Goal: Task Accomplishment & Management: Use online tool/utility

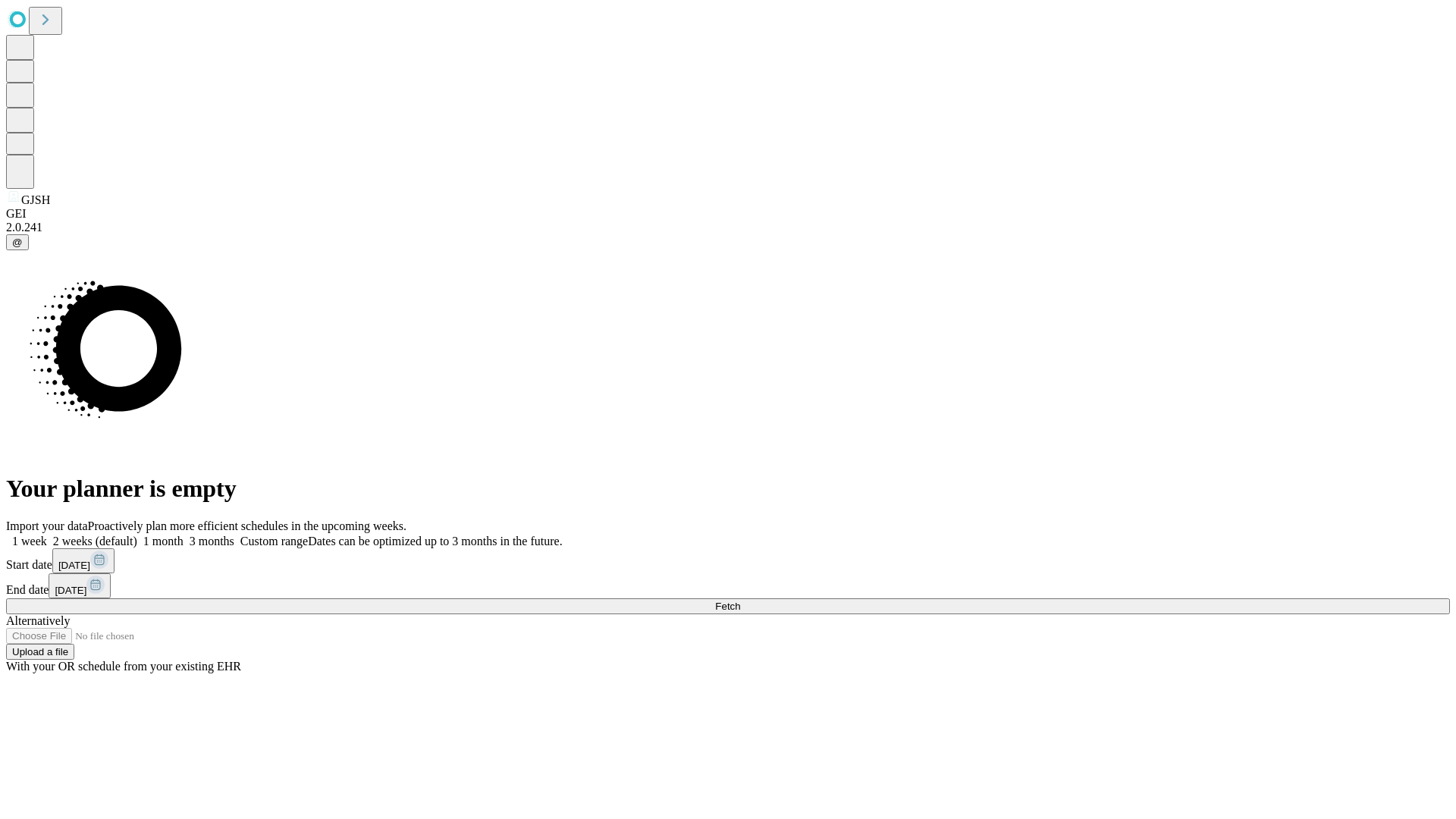
click at [184, 534] on label "1 month" at bounding box center [160, 540] width 46 height 13
click at [740, 600] on span "Fetch" at bounding box center [728, 605] width 25 height 11
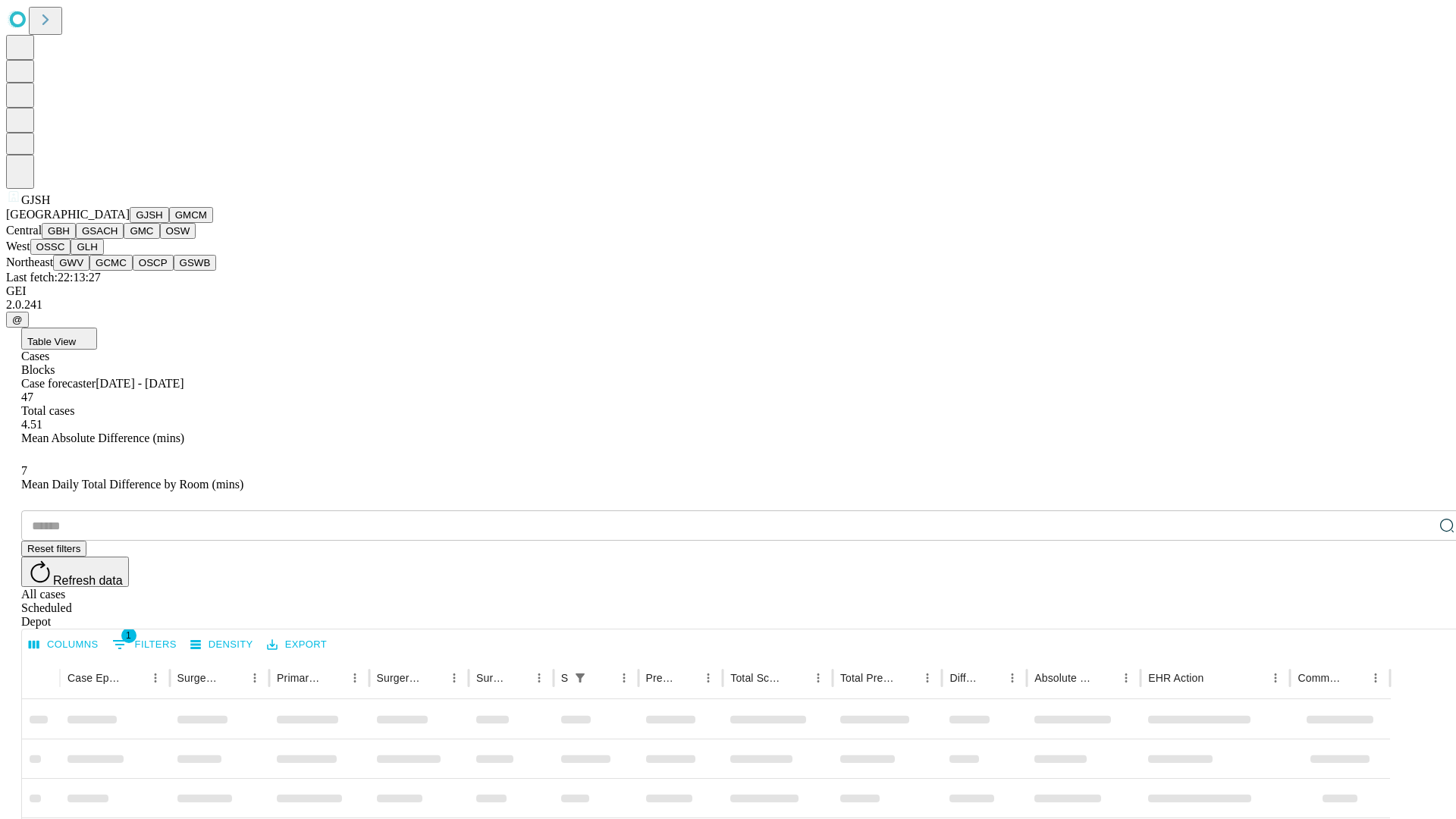
click at [170, 222] on button "GMCM" at bounding box center [192, 214] width 44 height 16
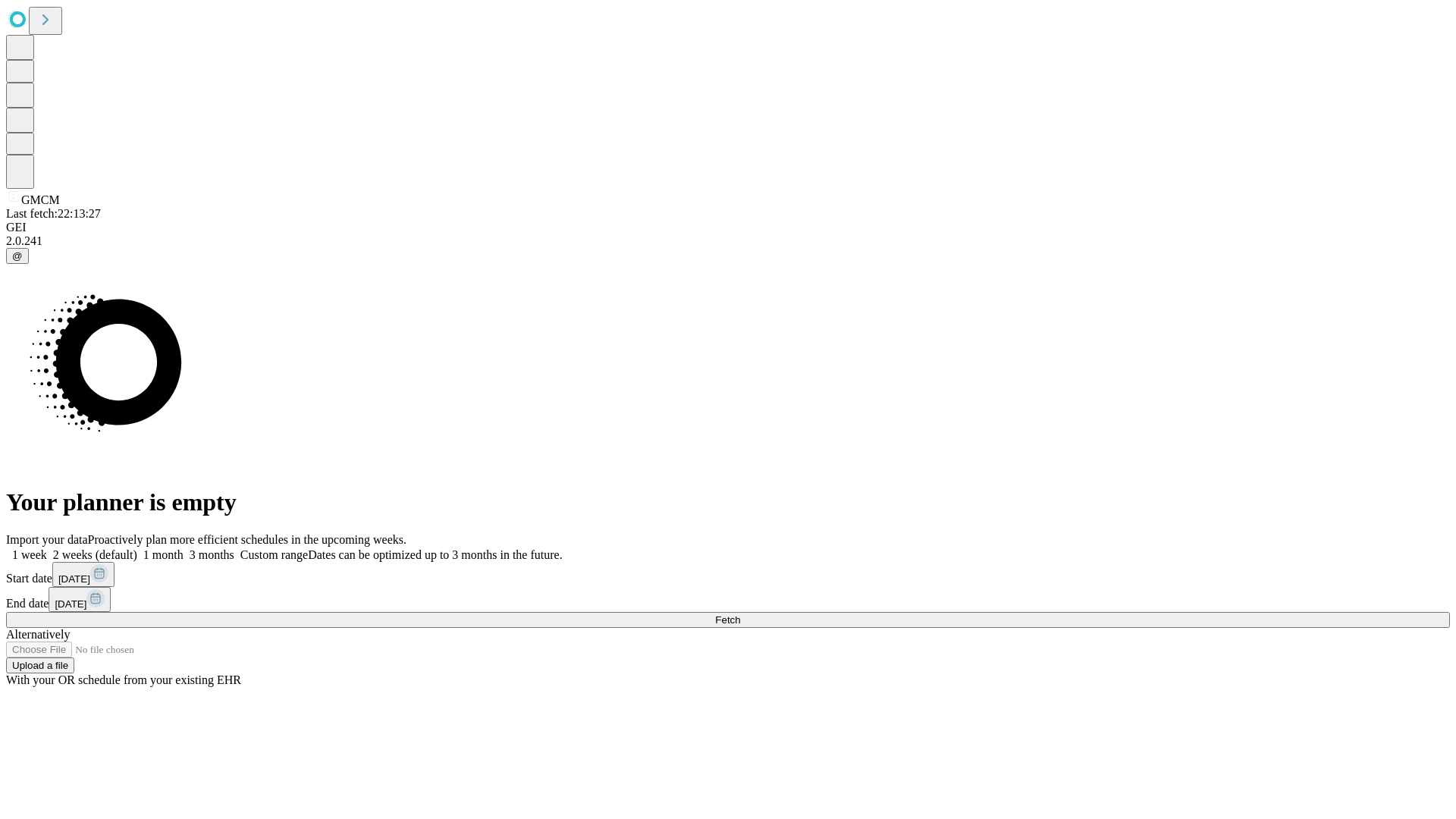
click at [184, 548] on label "1 month" at bounding box center [160, 554] width 46 height 13
click at [740, 614] on span "Fetch" at bounding box center [728, 620] width 25 height 11
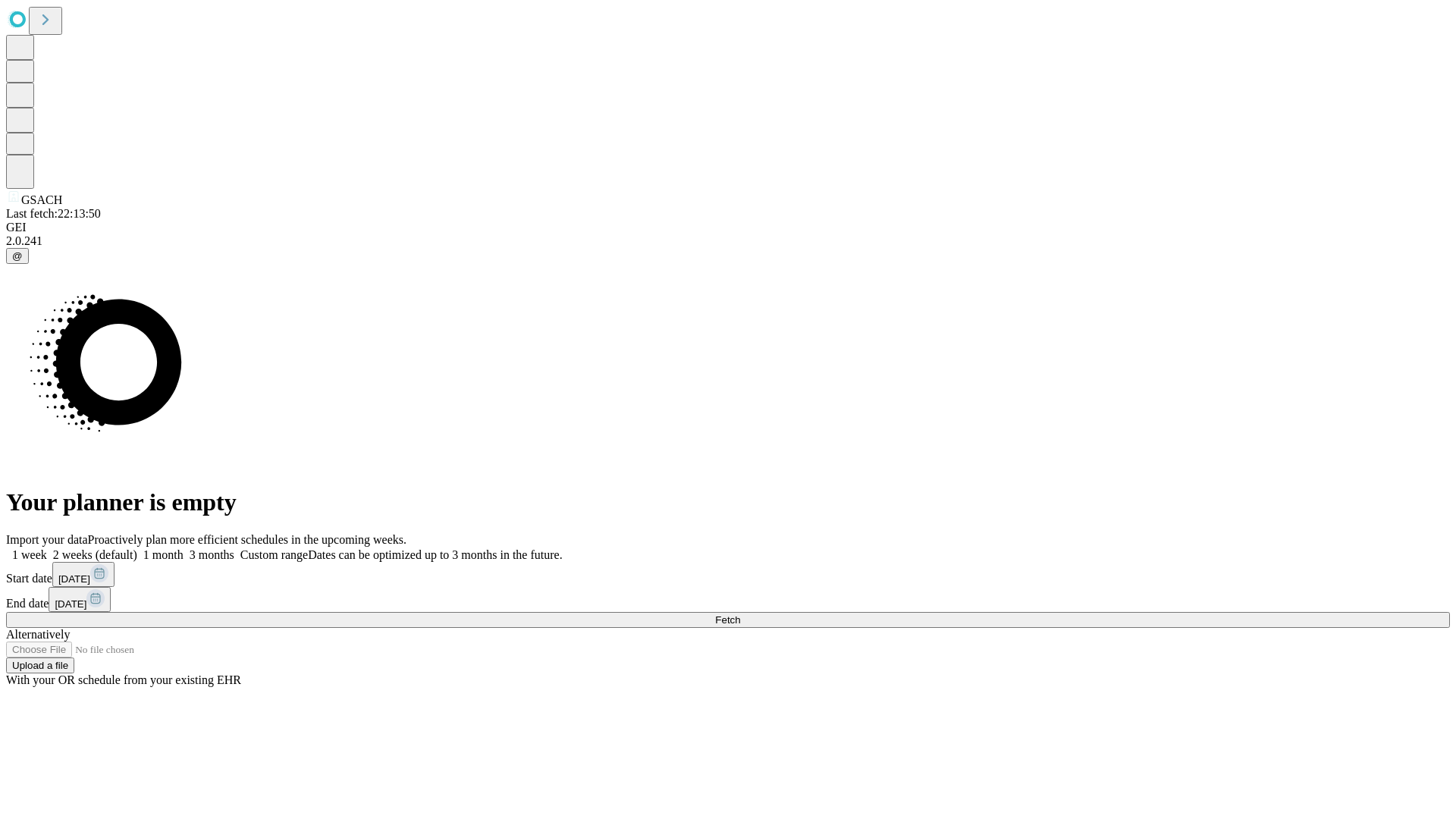
click at [184, 548] on label "1 month" at bounding box center [160, 554] width 46 height 13
click at [740, 614] on span "Fetch" at bounding box center [728, 620] width 25 height 11
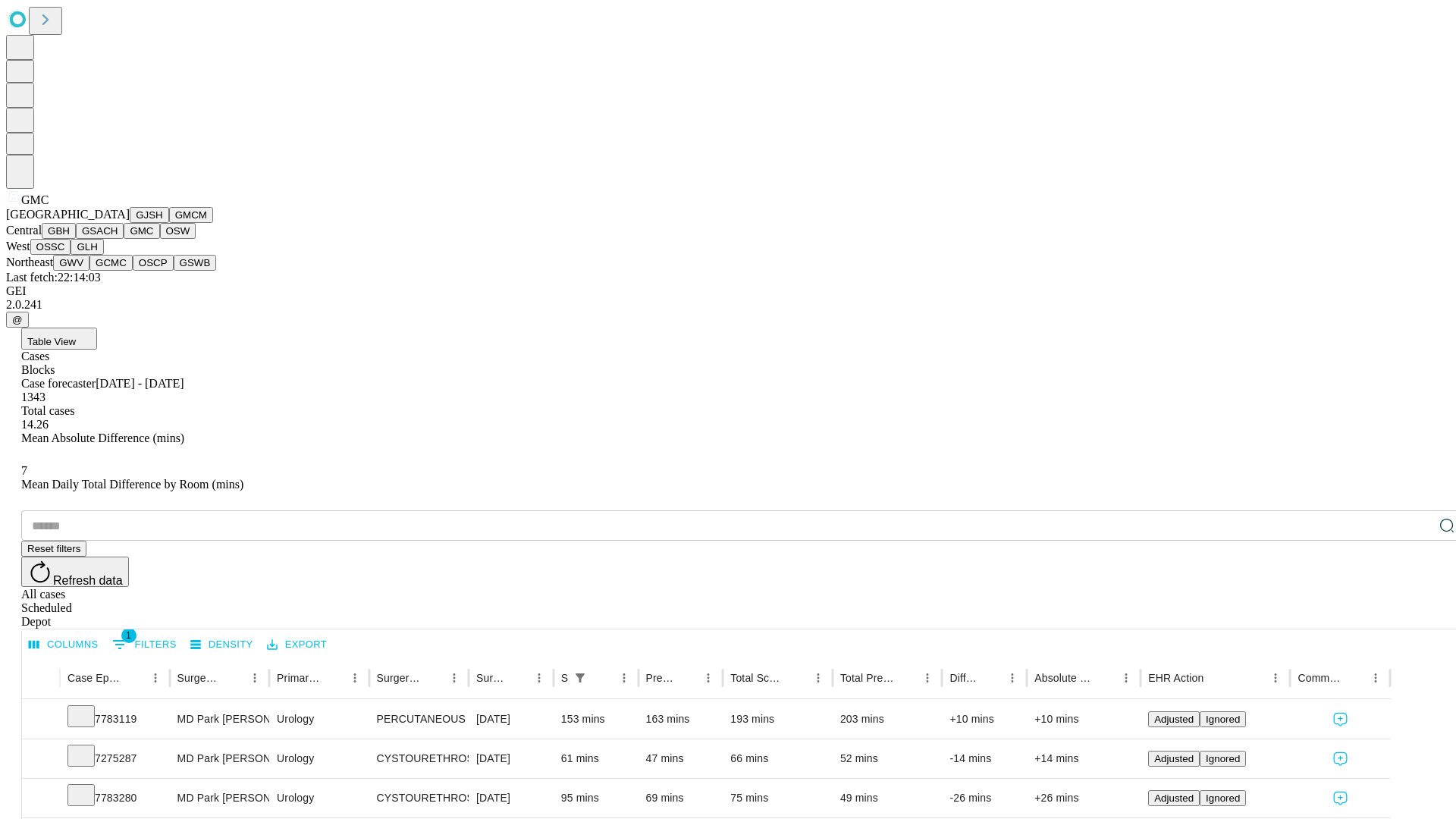
click at [160, 239] on button "OSW" at bounding box center [177, 230] width 36 height 16
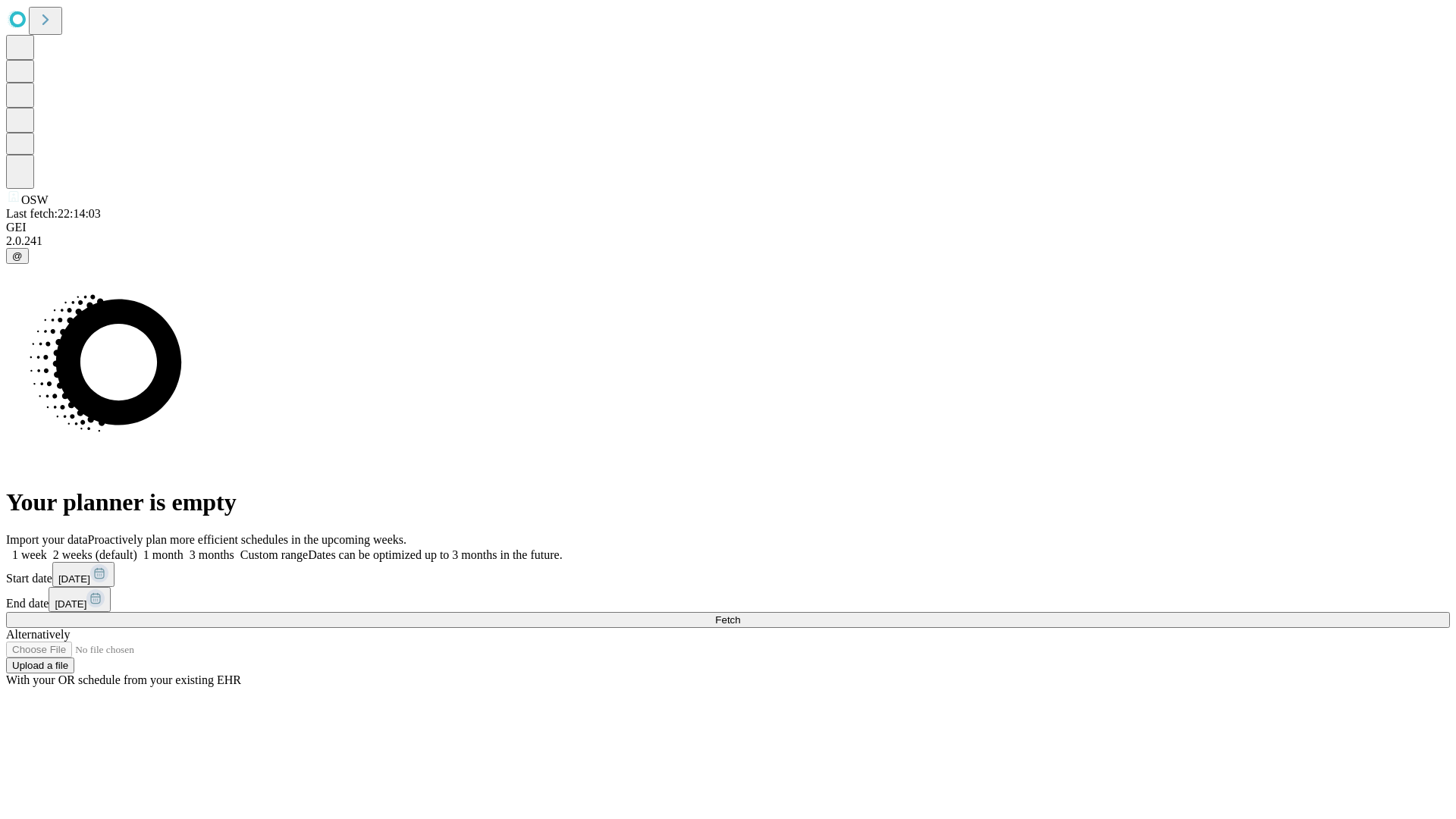
click at [184, 548] on label "1 month" at bounding box center [160, 554] width 46 height 13
click at [740, 614] on span "Fetch" at bounding box center [728, 620] width 25 height 11
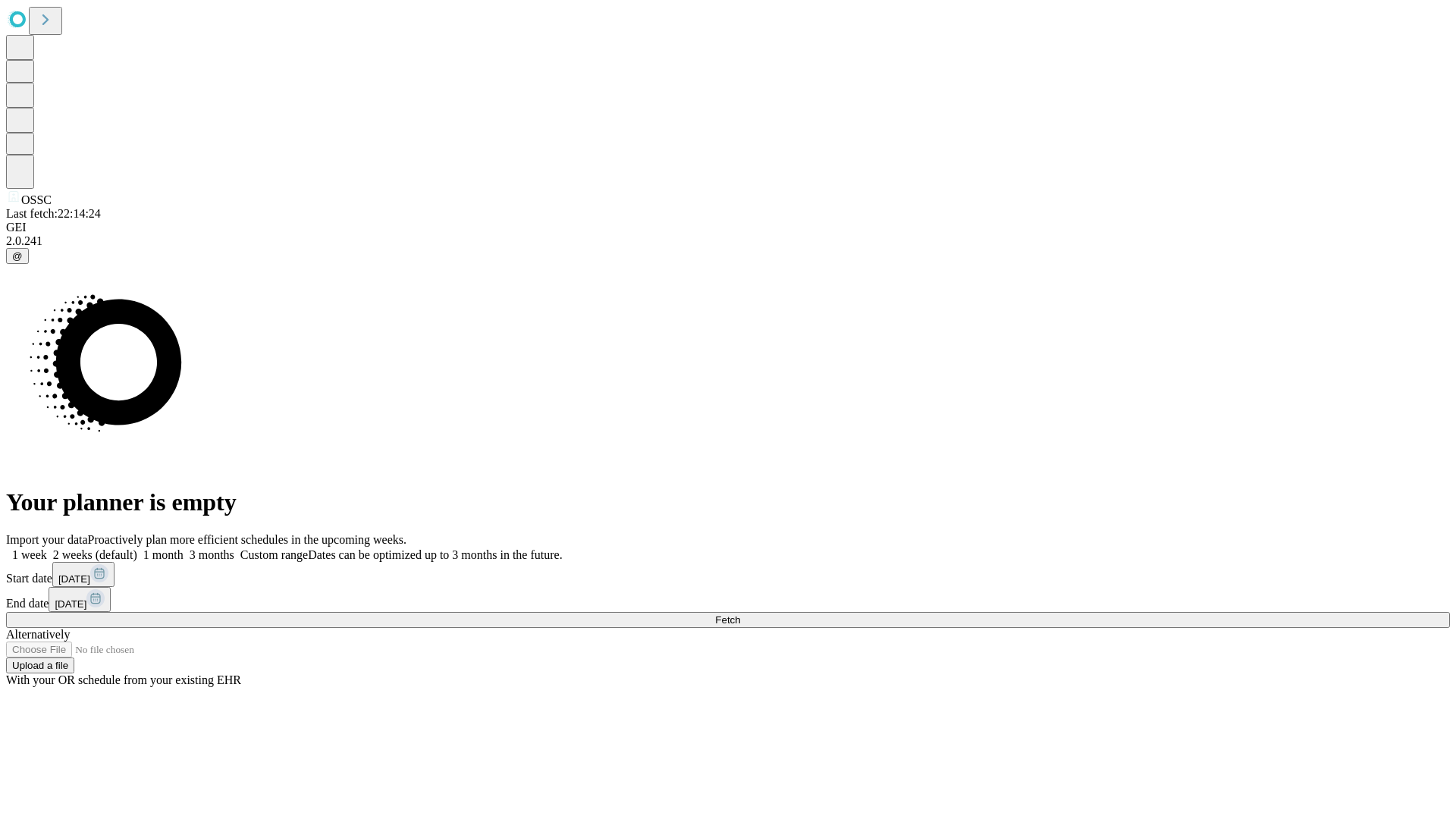
click at [740, 614] on span "Fetch" at bounding box center [728, 620] width 25 height 11
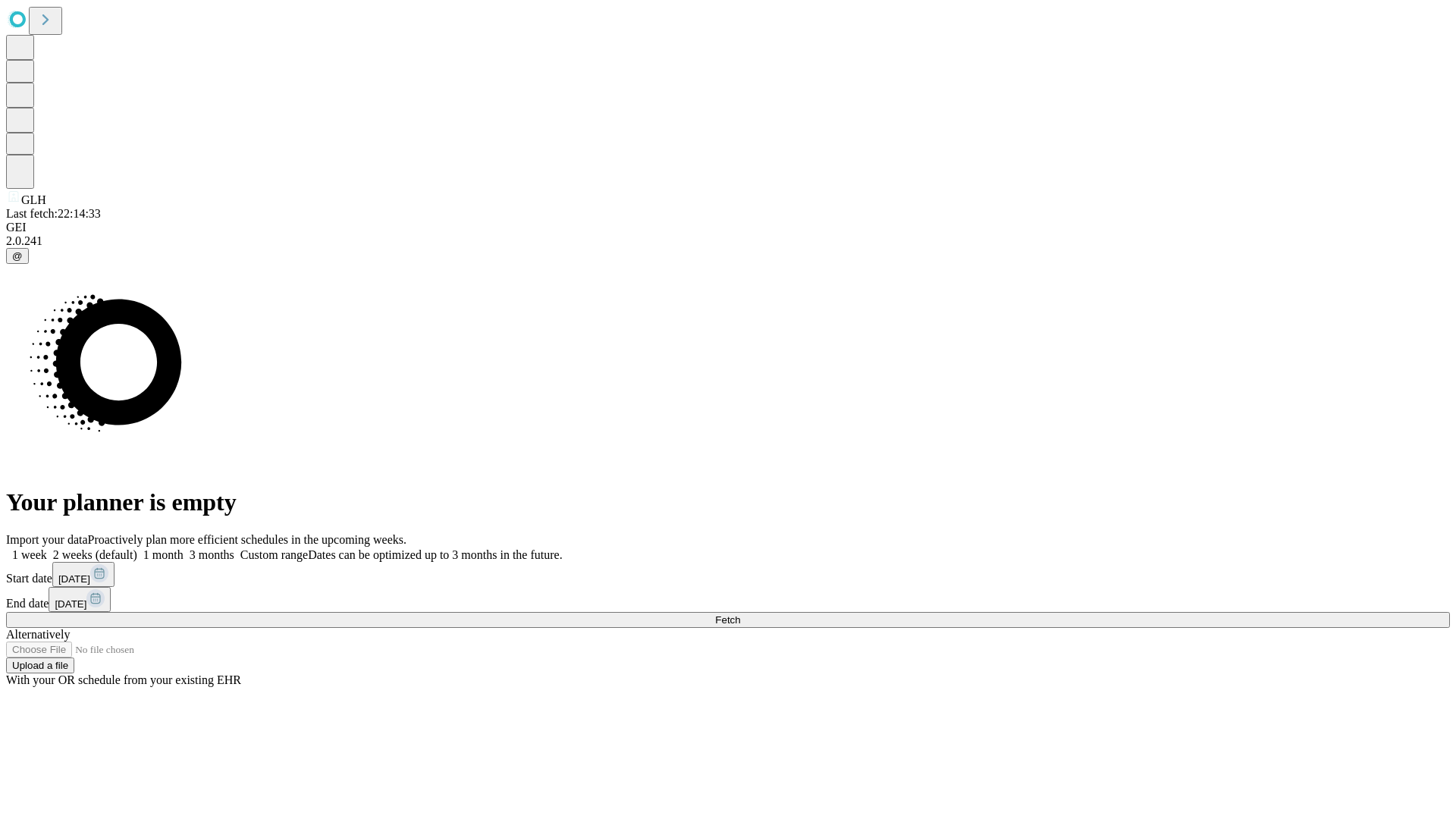
click at [184, 548] on label "1 month" at bounding box center [160, 554] width 46 height 13
click at [740, 614] on span "Fetch" at bounding box center [728, 620] width 25 height 11
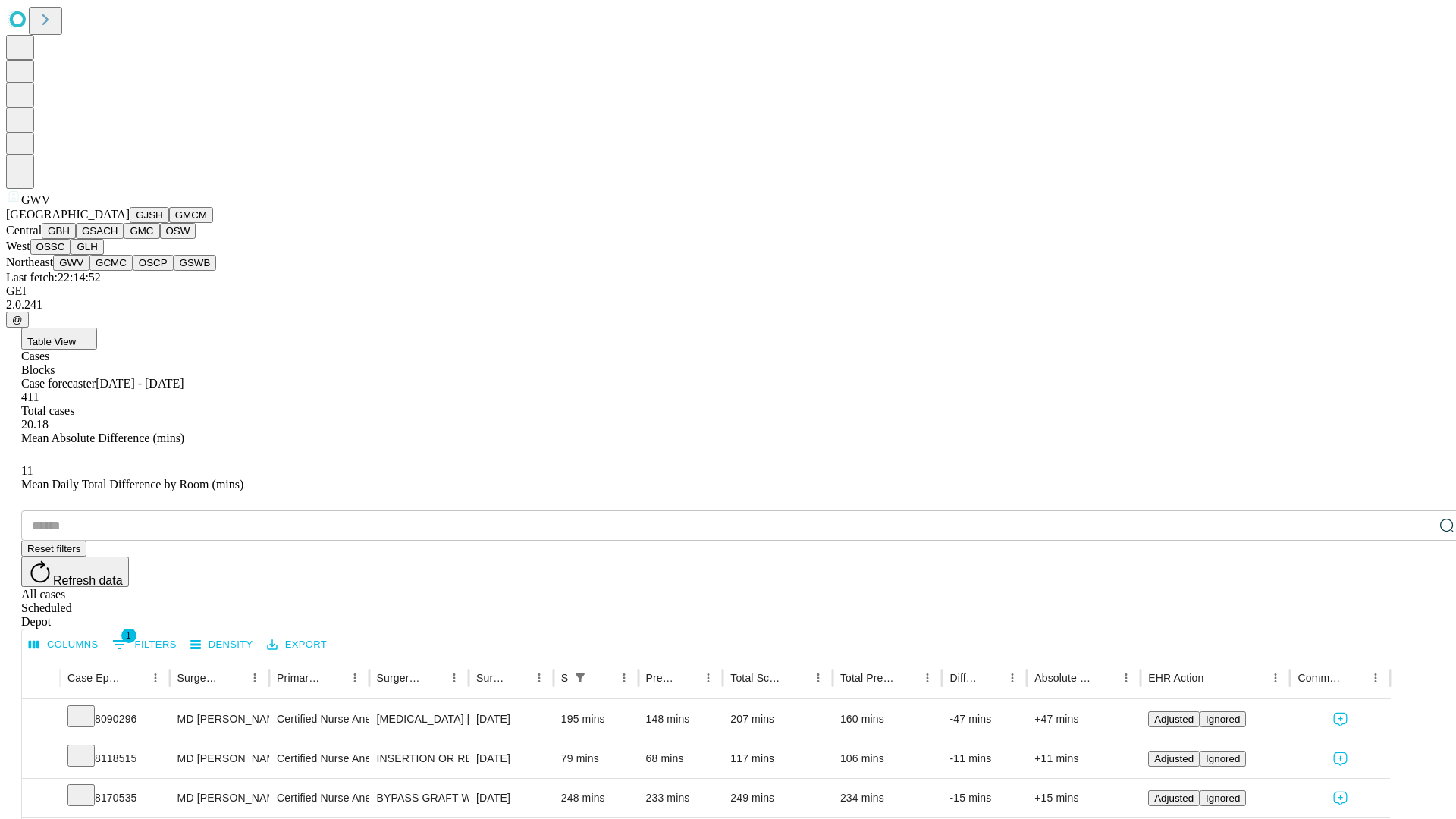
click at [117, 271] on button "GCMC" at bounding box center [110, 263] width 43 height 16
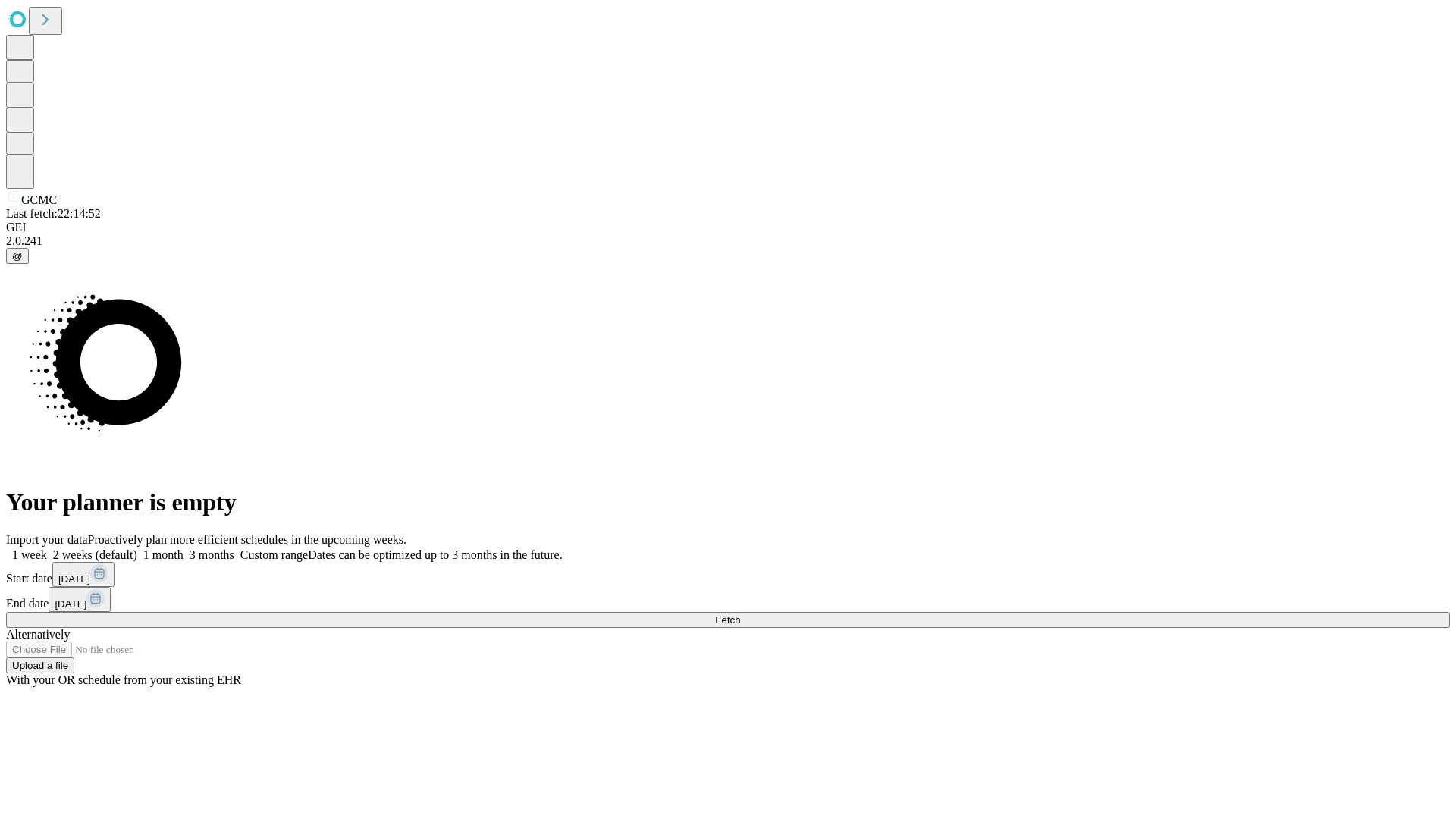
click at [184, 548] on label "1 month" at bounding box center [160, 554] width 46 height 13
click at [740, 614] on span "Fetch" at bounding box center [728, 620] width 25 height 11
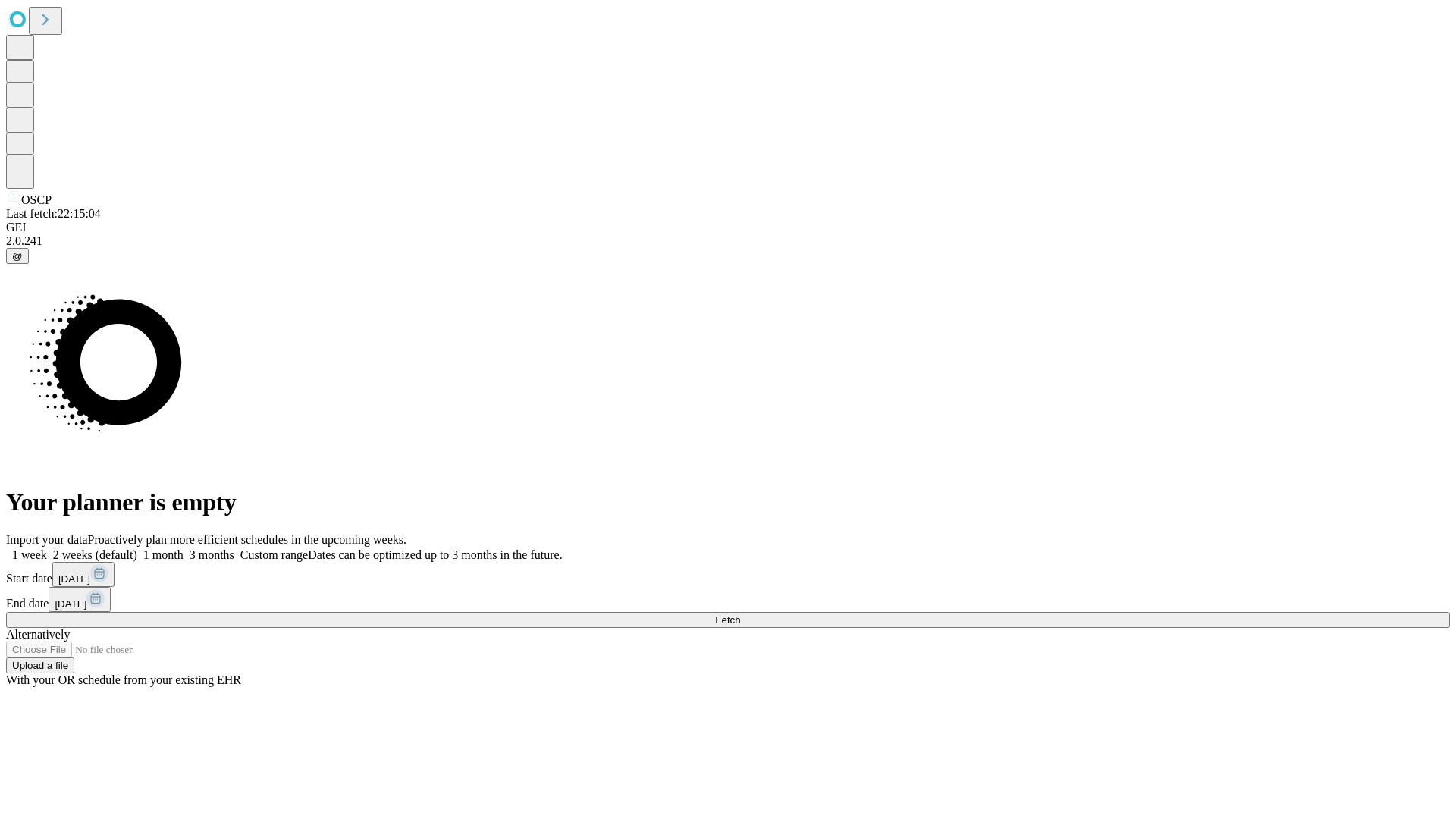
click at [740, 614] on span "Fetch" at bounding box center [728, 620] width 25 height 11
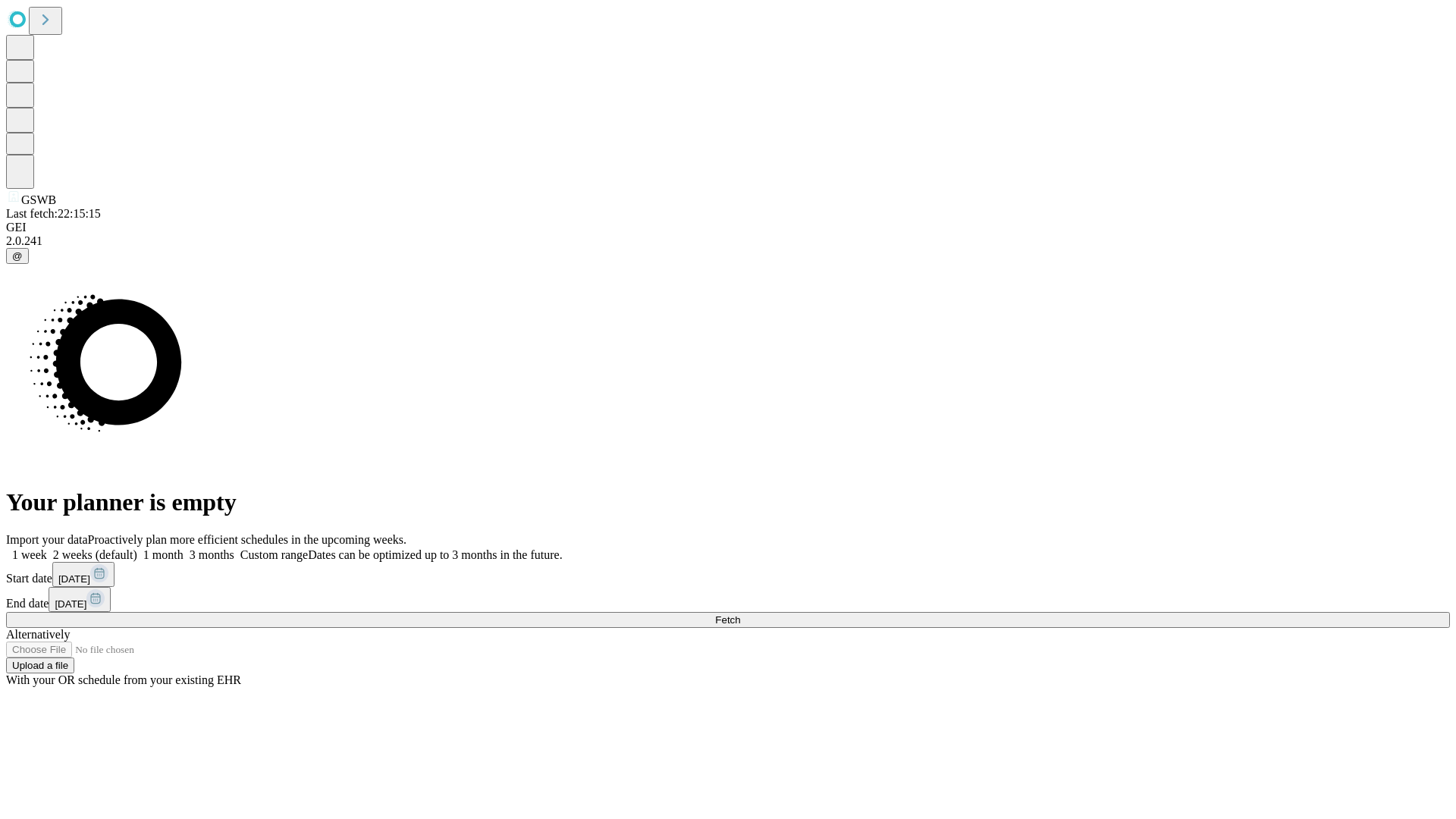
click at [740, 614] on span "Fetch" at bounding box center [728, 620] width 25 height 11
